Goal: Transaction & Acquisition: Download file/media

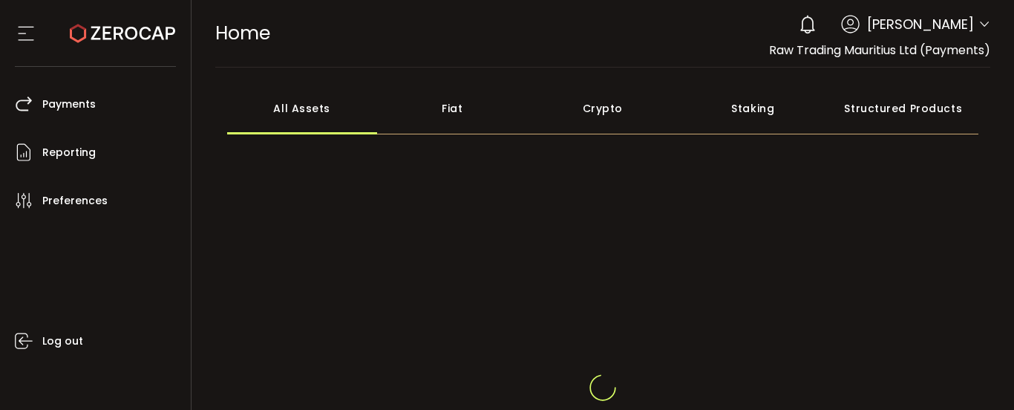
click at [968, 22] on span "[PERSON_NAME]" at bounding box center [920, 24] width 107 height 20
click at [982, 25] on icon at bounding box center [985, 25] width 12 height 12
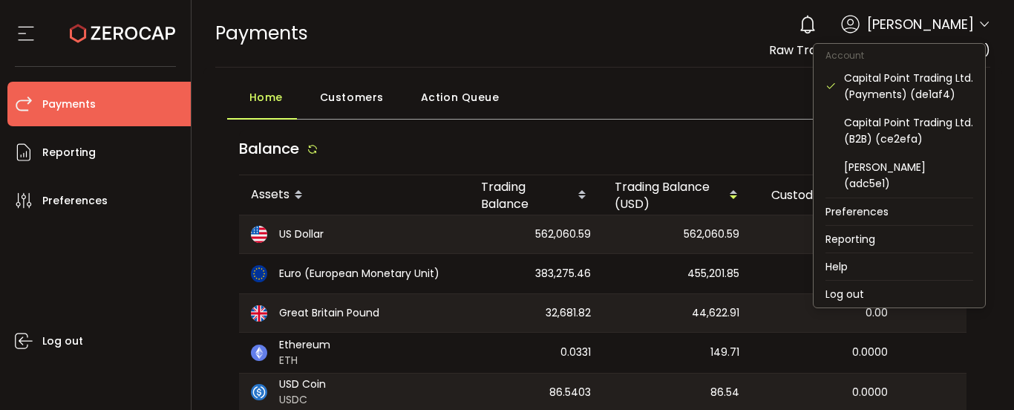
click at [982, 22] on icon at bounding box center [985, 25] width 12 height 12
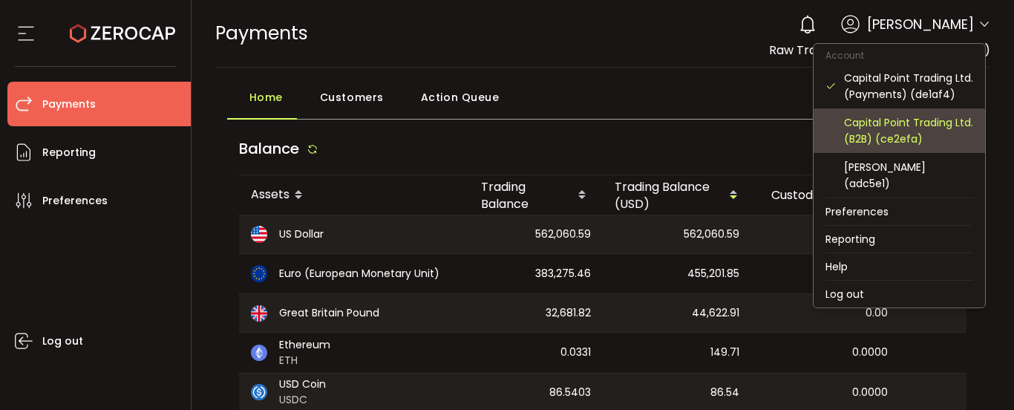
click at [919, 135] on div "Capital Point Trading Ltd. (B2B) (ce2efa)" at bounding box center [908, 130] width 129 height 33
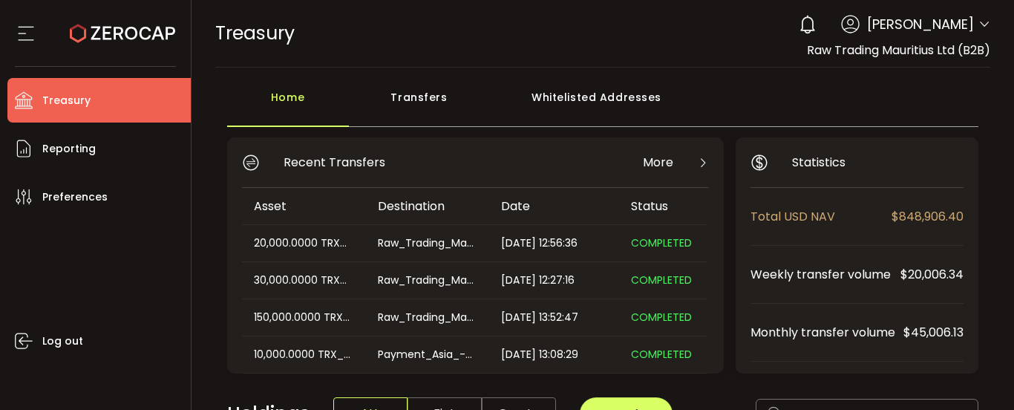
click at [979, 20] on icon at bounding box center [985, 25] width 12 height 12
click at [979, 25] on icon at bounding box center [985, 25] width 12 height 12
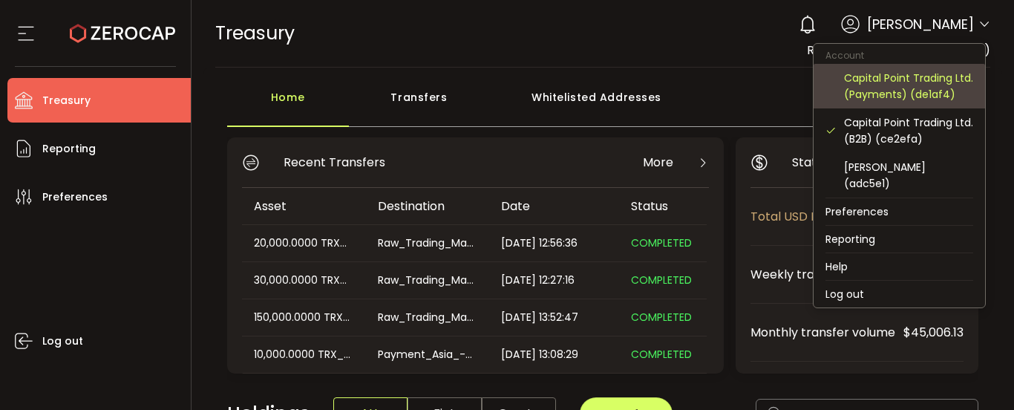
click at [945, 95] on div "Capital Point Trading Ltd. (Payments) (de1af4)" at bounding box center [908, 86] width 129 height 33
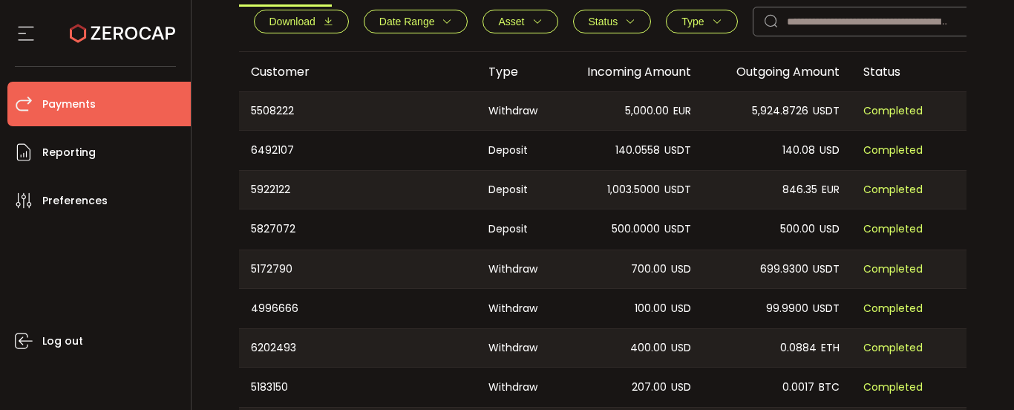
scroll to position [446, 0]
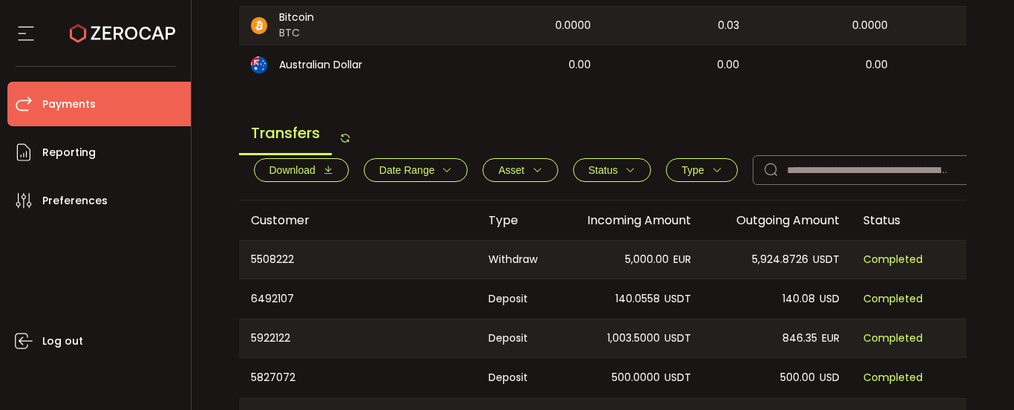
click at [324, 182] on button "Download" at bounding box center [301, 170] width 95 height 24
